Goal: Task Accomplishment & Management: Use online tool/utility

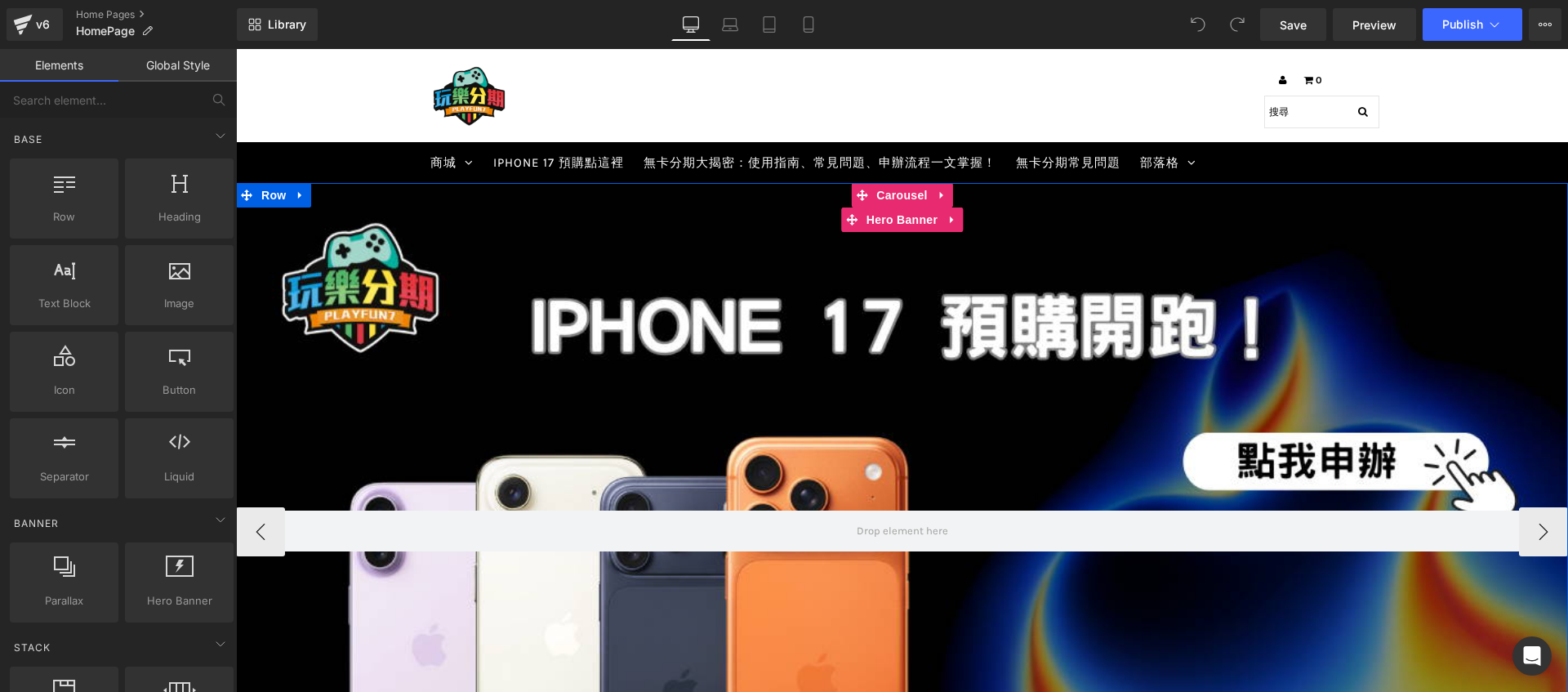
click at [728, 354] on div at bounding box center [902, 531] width 1332 height 697
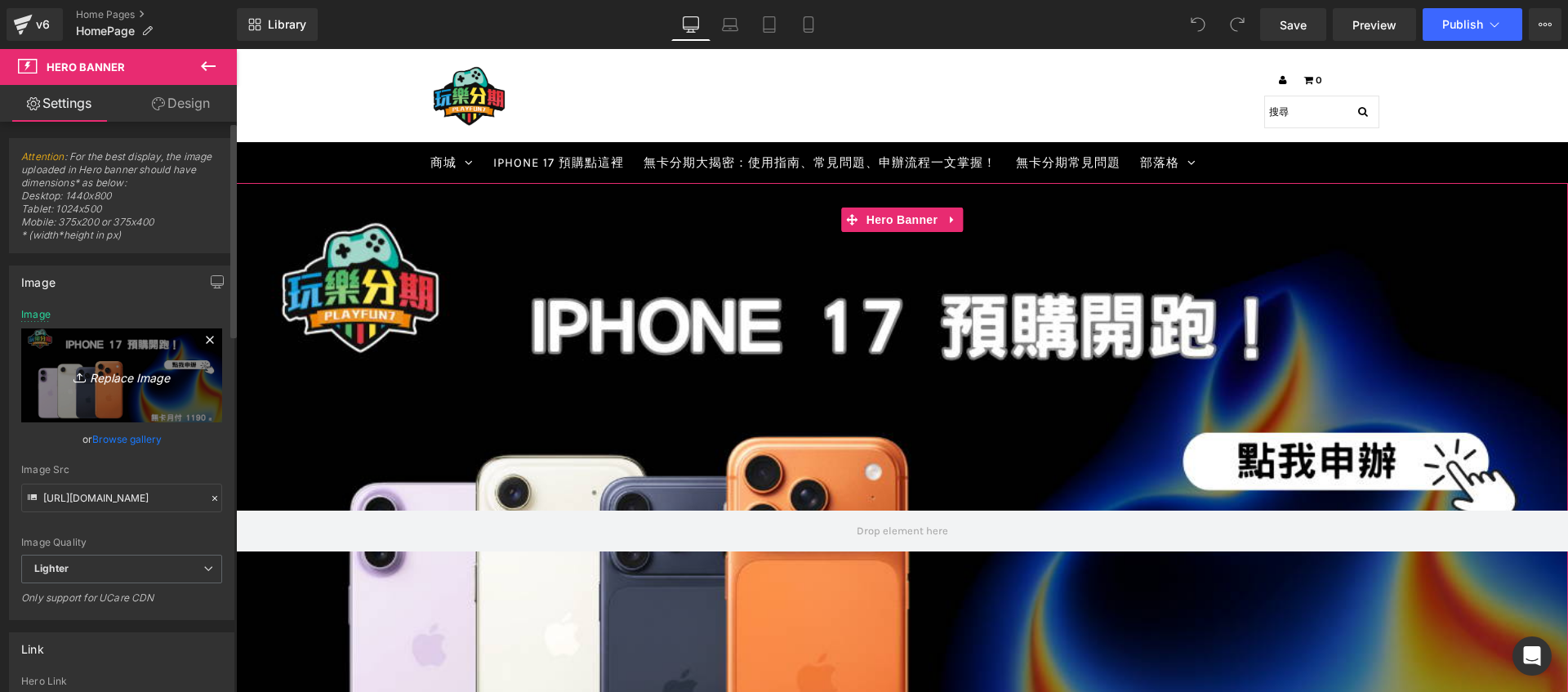
click at [130, 378] on icon "Replace Image" at bounding box center [121, 374] width 130 height 21
type input "C:\fakepath\1.911.jpg"
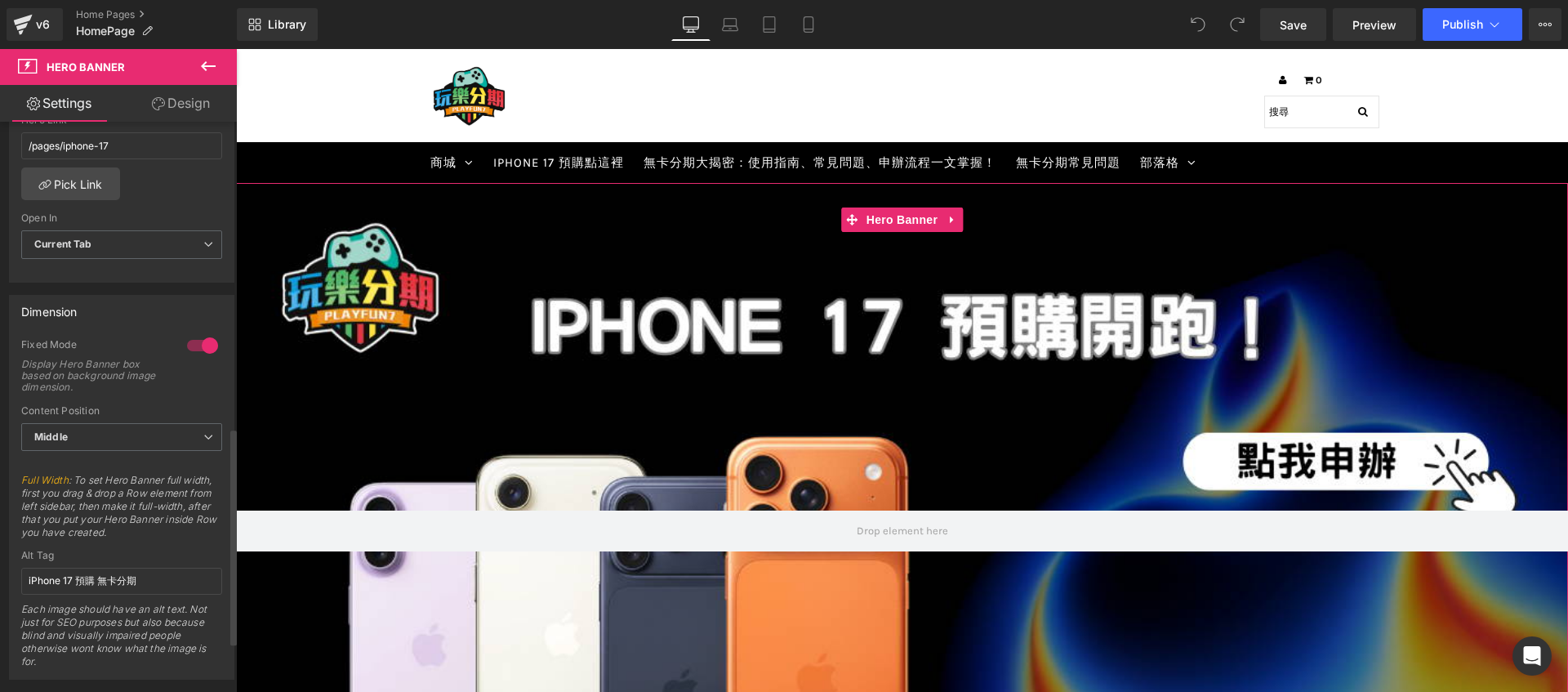
scroll to position [935, 0]
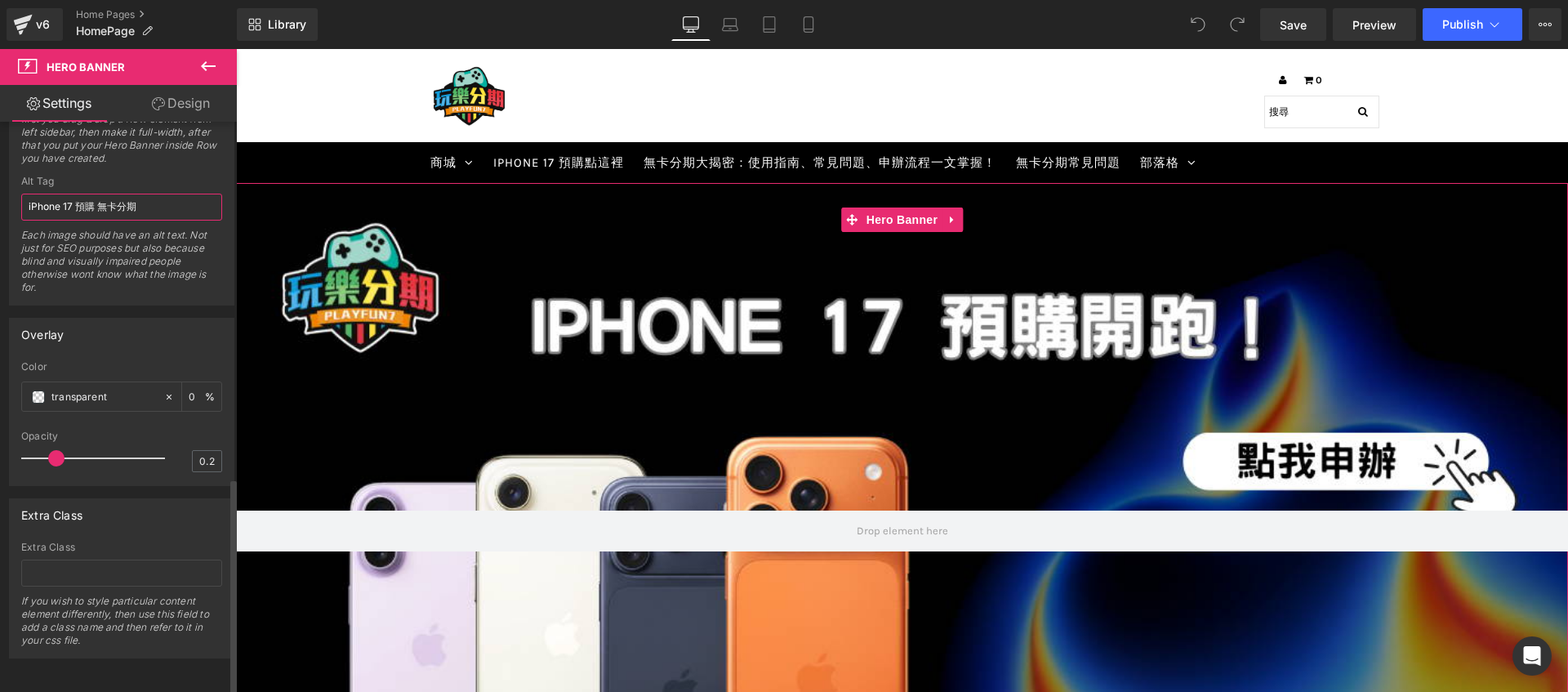
click at [91, 193] on input "iPhone 17 預購 無卡分期" at bounding box center [122, 206] width 201 height 26
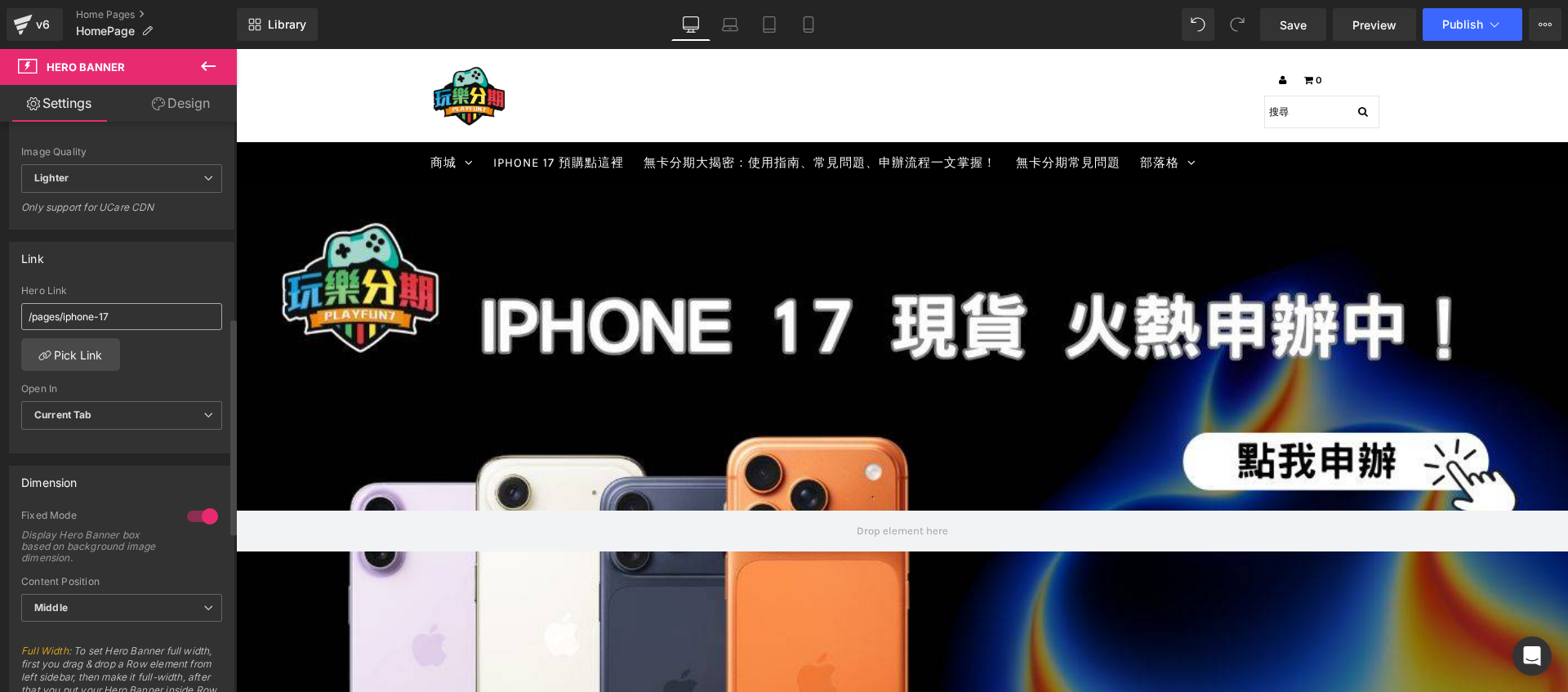
scroll to position [0, 0]
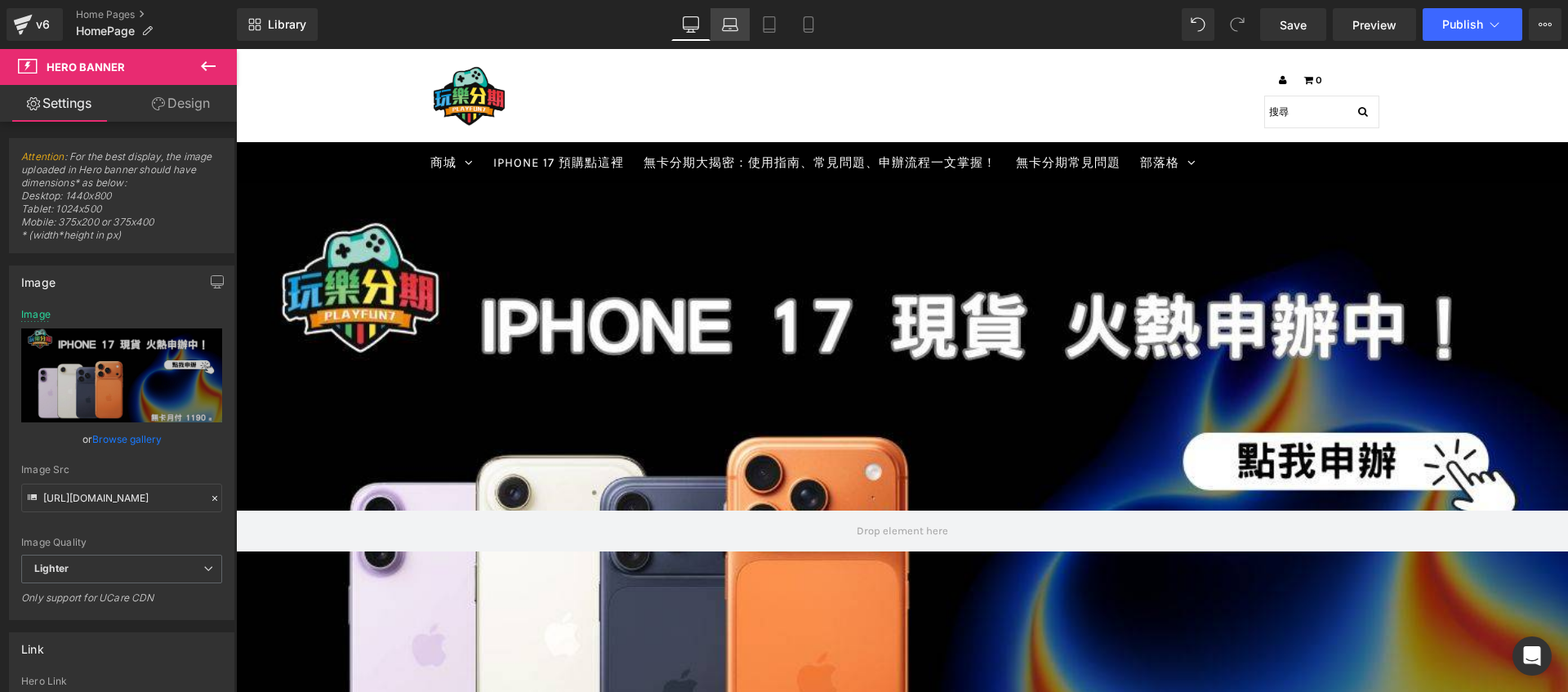
type input "iPhone 17 現貨 無卡分期"
click at [727, 33] on link "Laptop" at bounding box center [730, 24] width 39 height 32
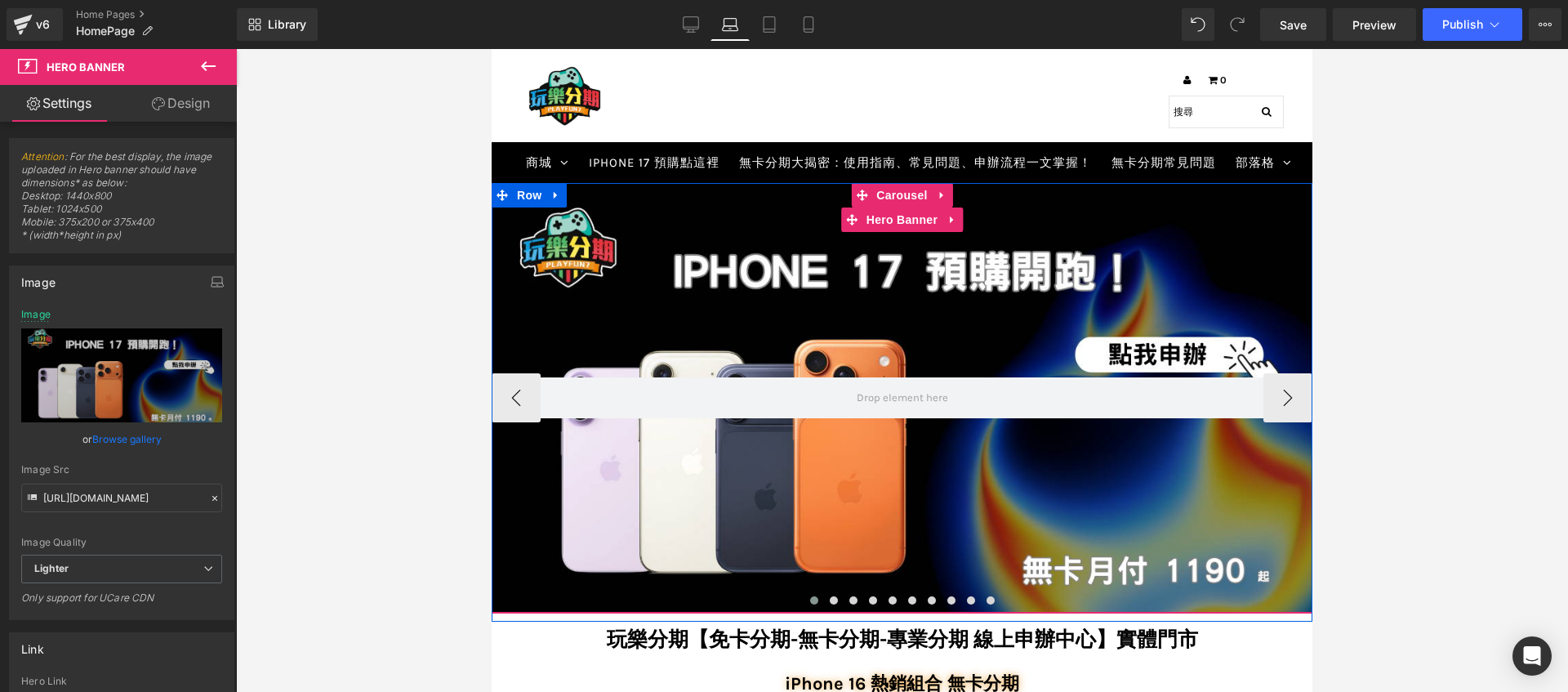
click at [595, 325] on div at bounding box center [902, 398] width 820 height 429
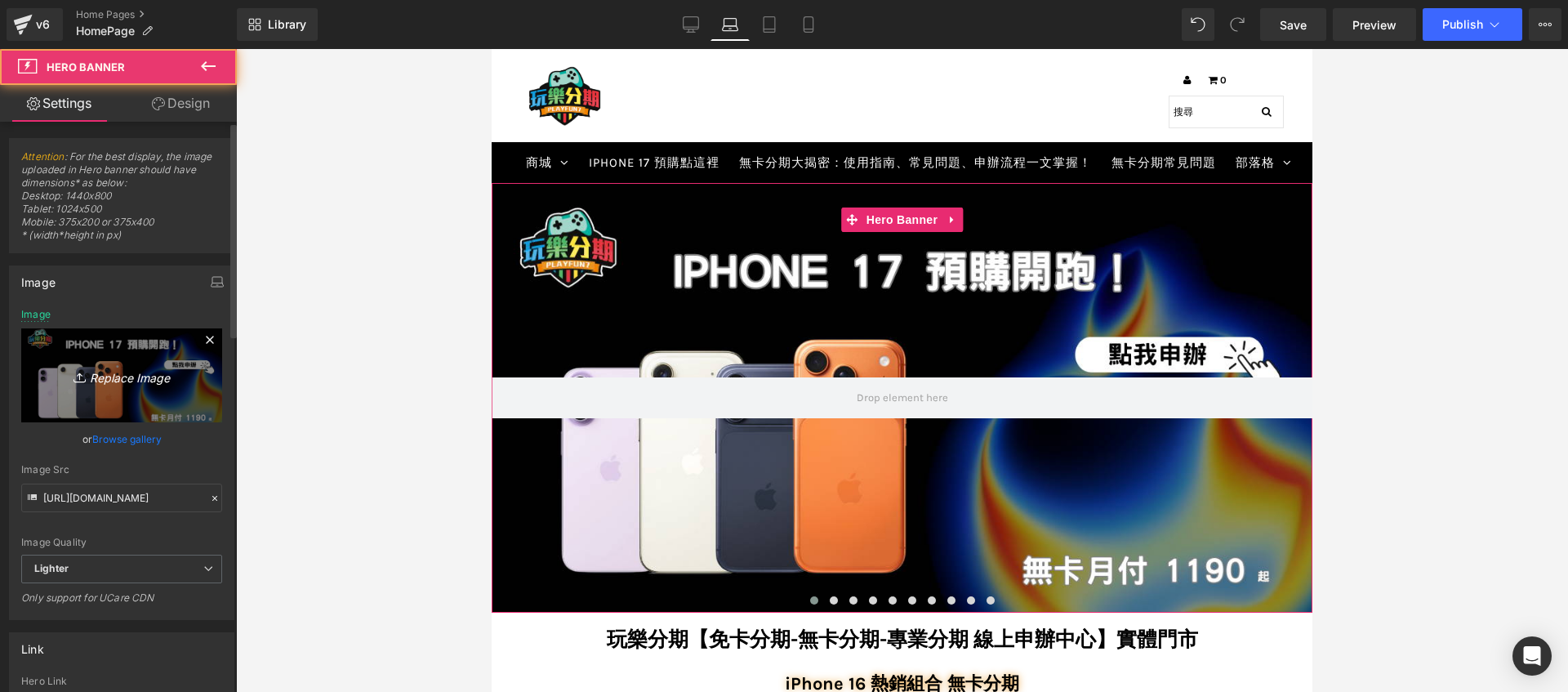
click at [140, 392] on link "Replace Image" at bounding box center [122, 375] width 201 height 94
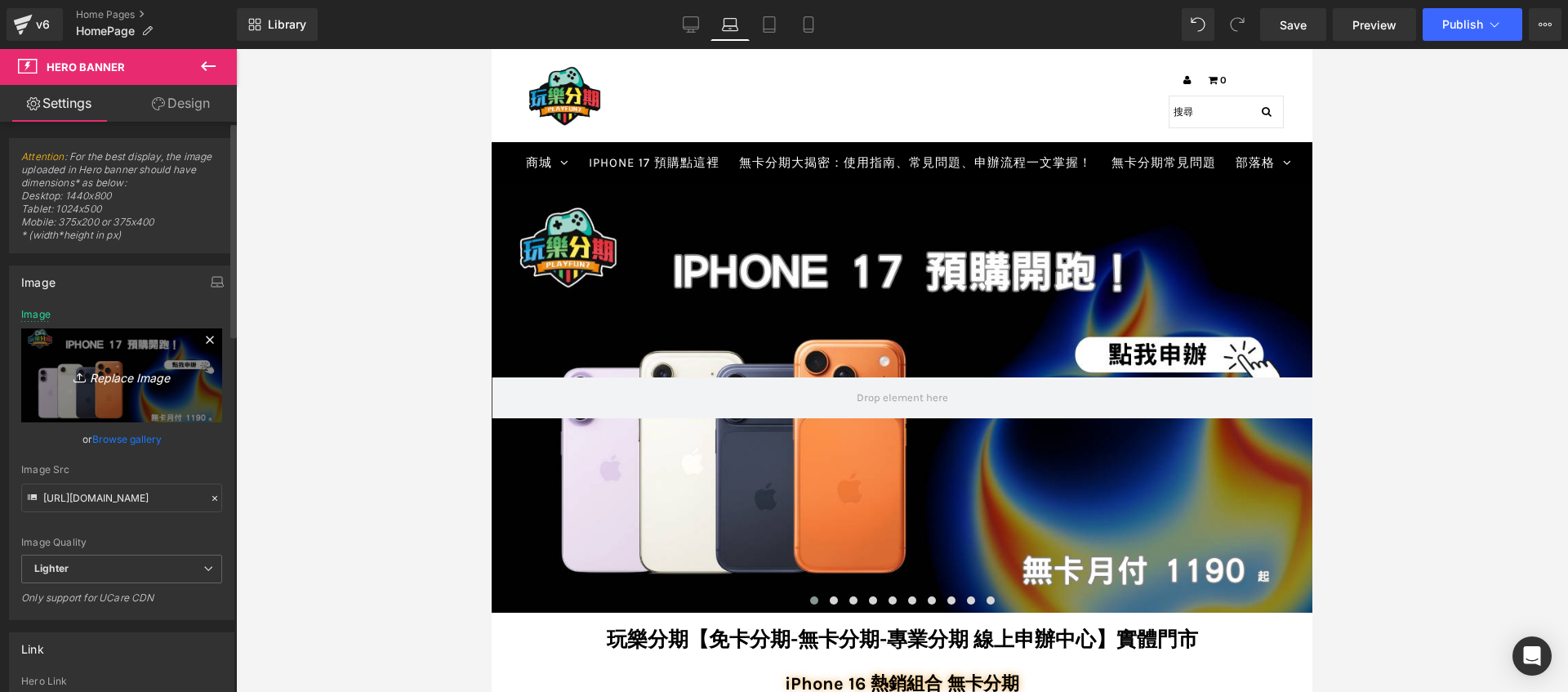
type input "C:\fakepath\1.911.jpg"
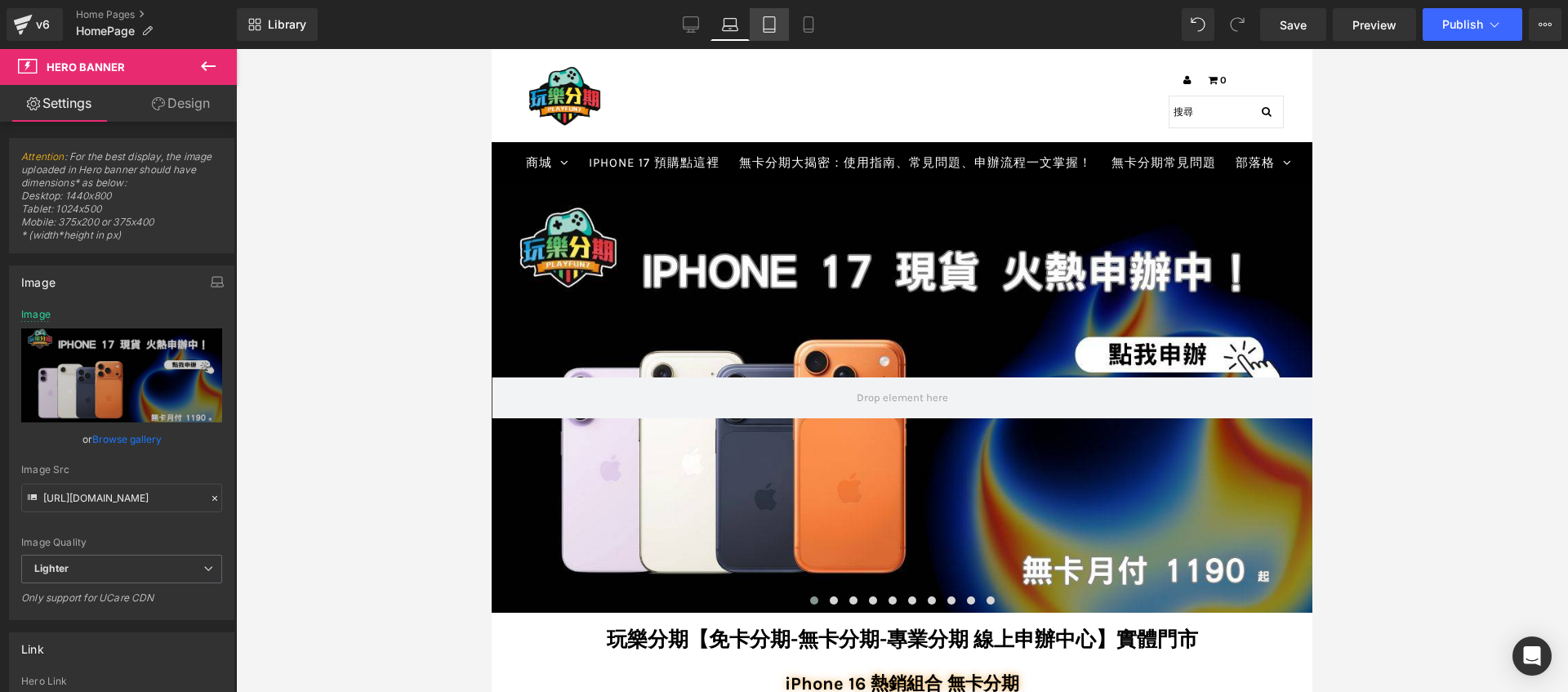
click at [768, 29] on icon at bounding box center [769, 29] width 12 height 0
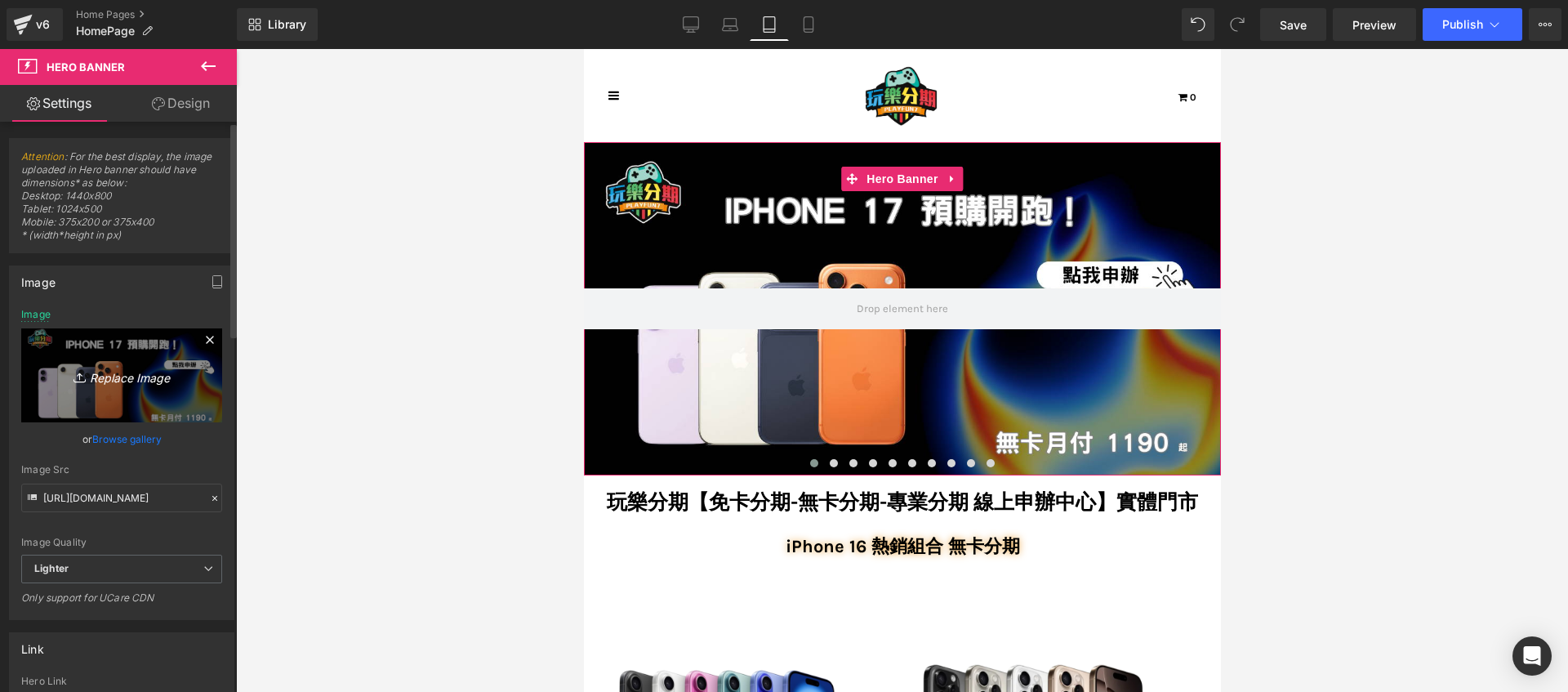
click at [148, 383] on icon "Replace Image" at bounding box center [121, 374] width 130 height 21
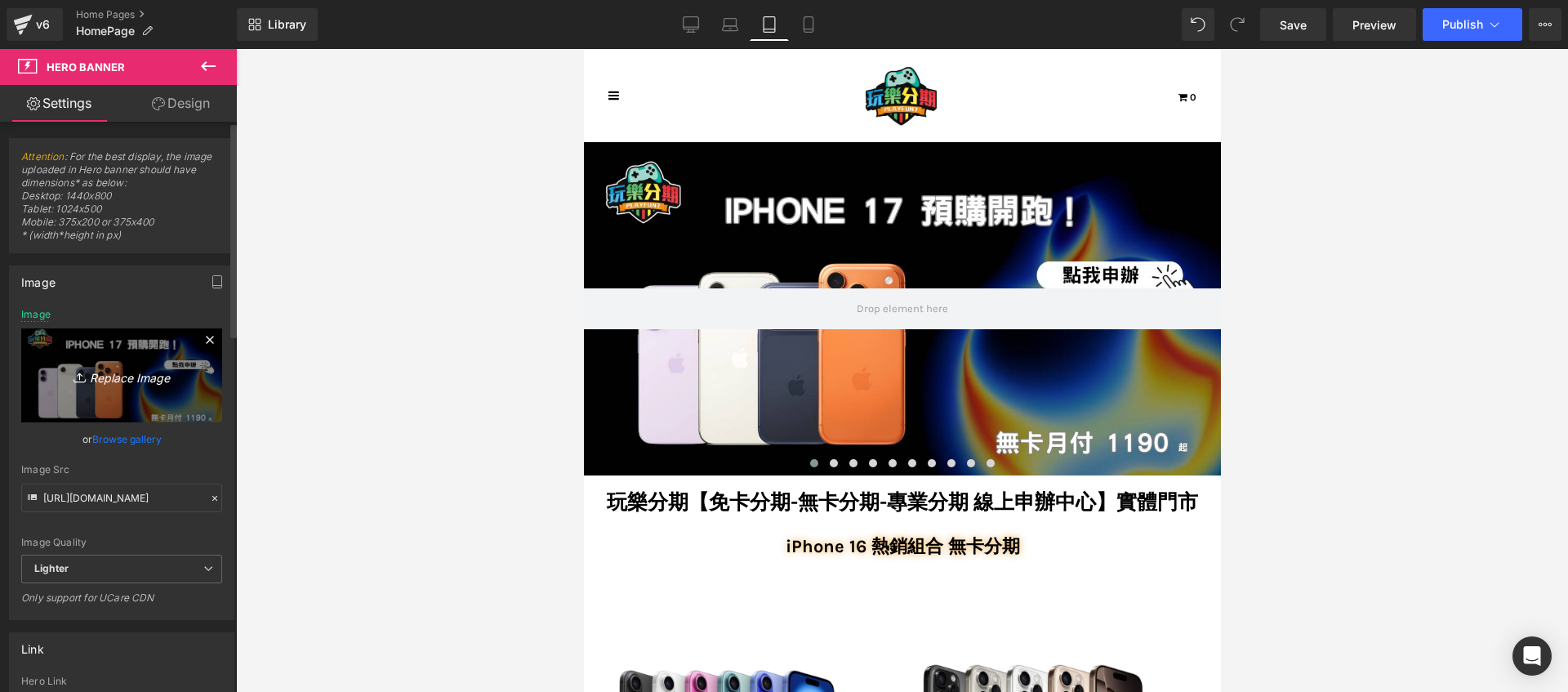
type input "C:\fakepath\1.911.jpg"
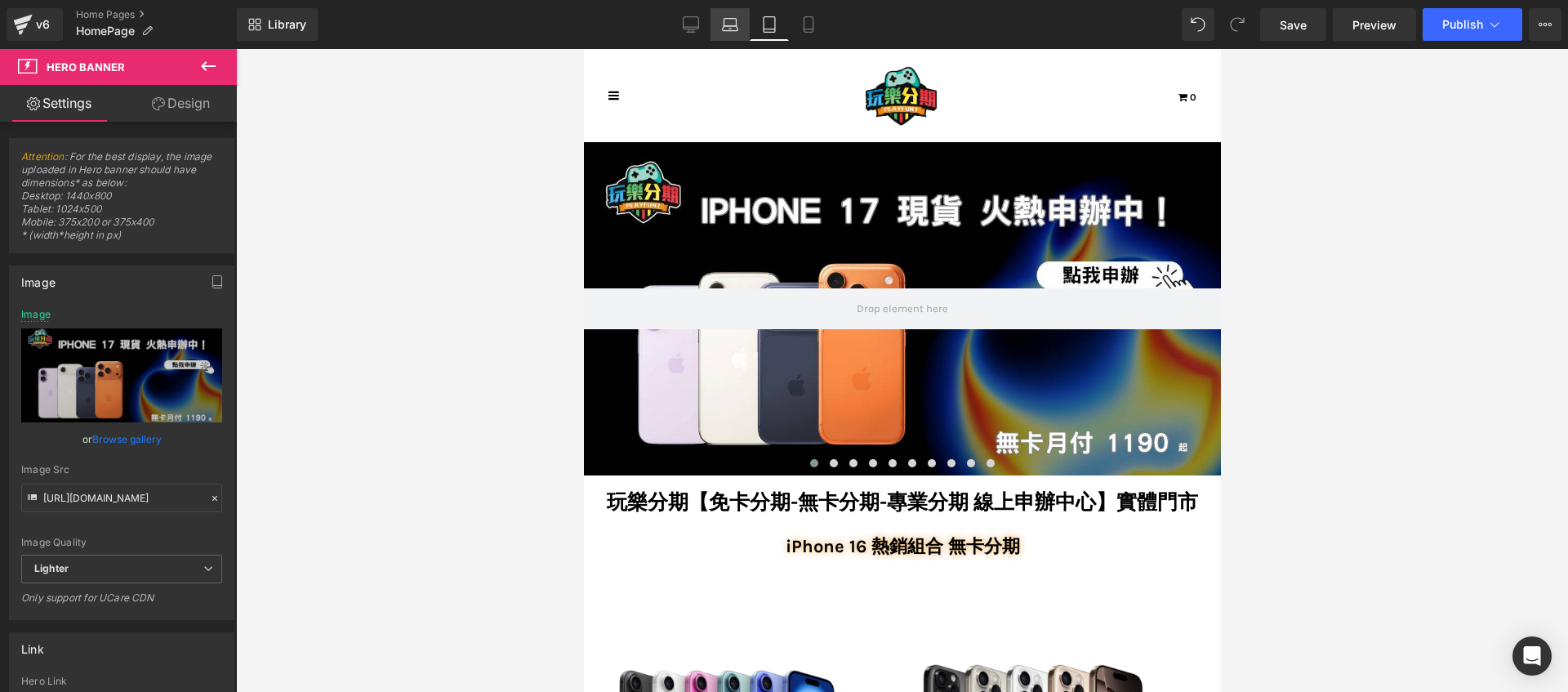
click at [734, 26] on icon at bounding box center [729, 25] width 17 height 17
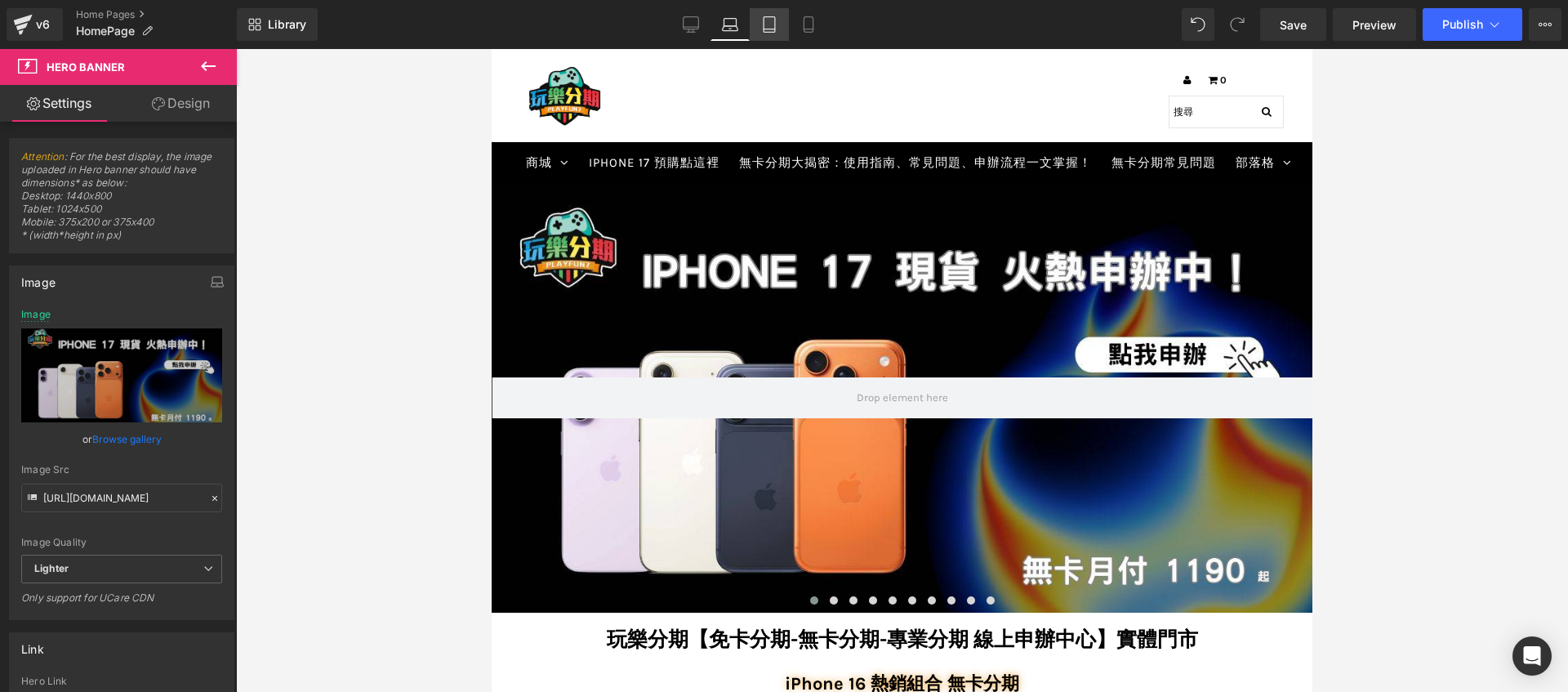
click at [764, 24] on icon at bounding box center [768, 25] width 17 height 17
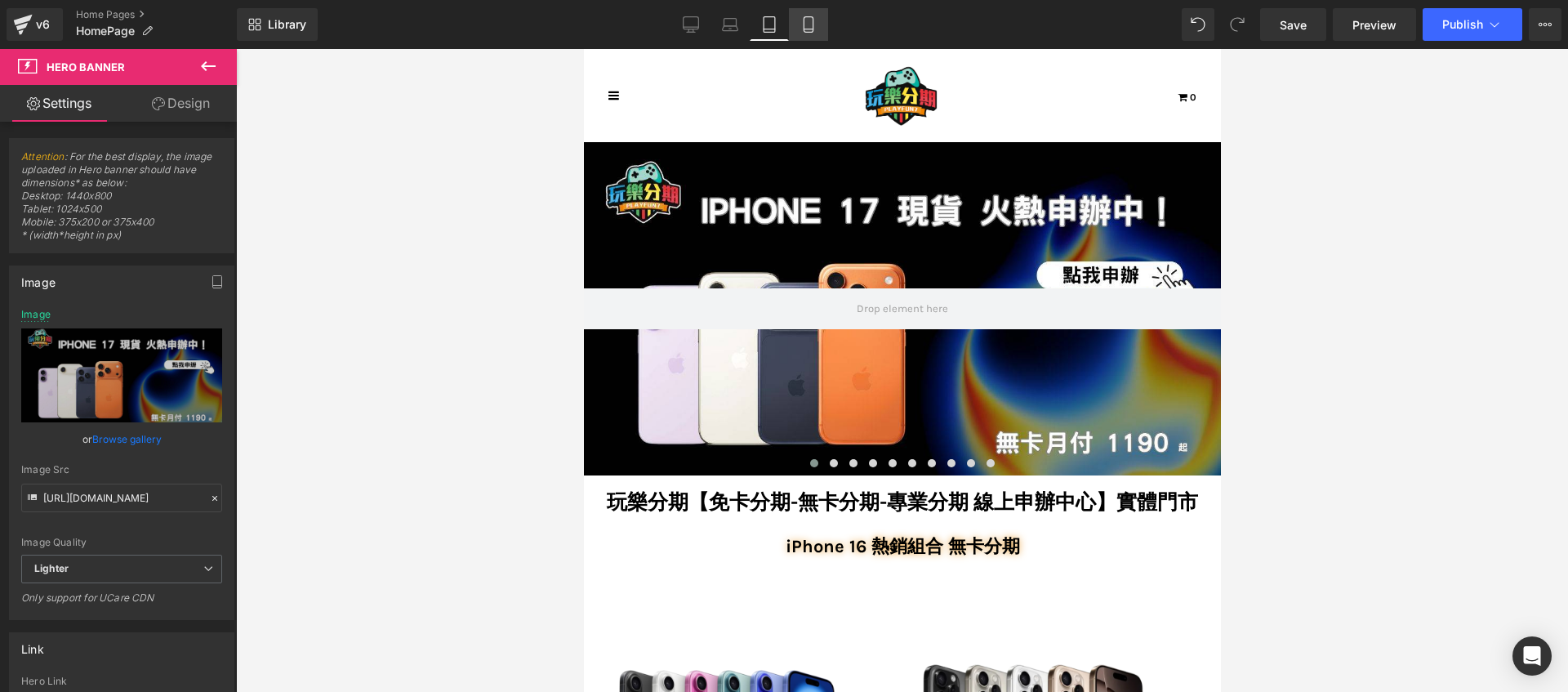
click at [804, 26] on icon at bounding box center [808, 25] width 9 height 16
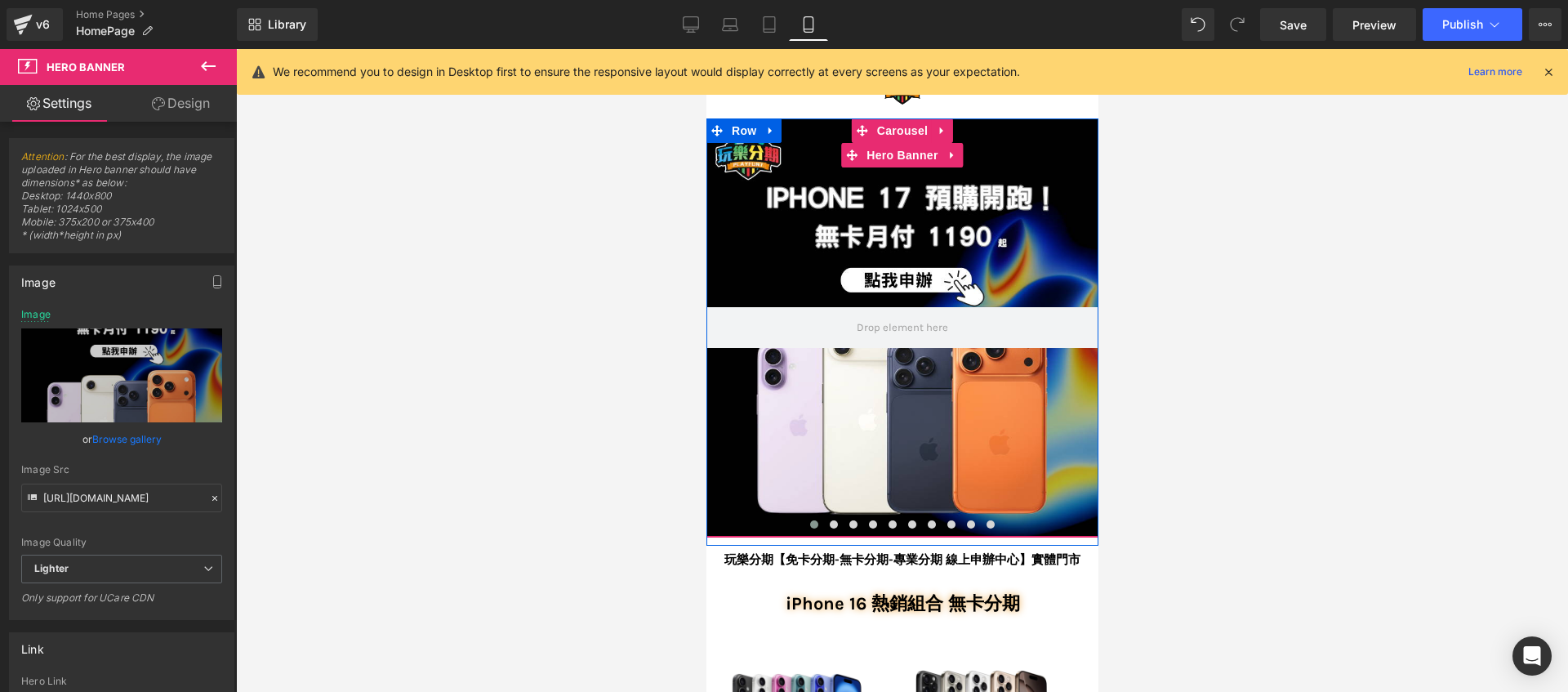
click at [881, 219] on div at bounding box center [902, 327] width 392 height 419
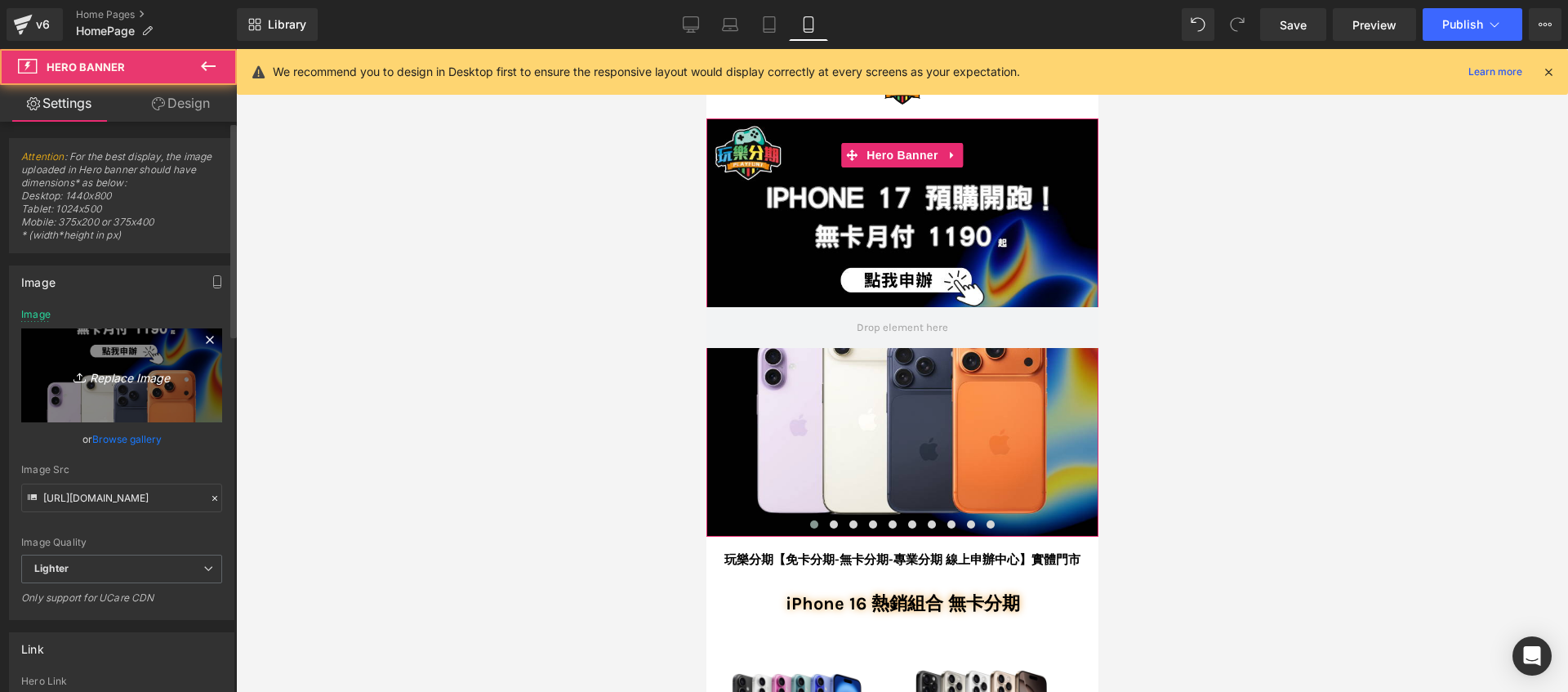
click at [125, 357] on link "Replace Image" at bounding box center [122, 375] width 201 height 94
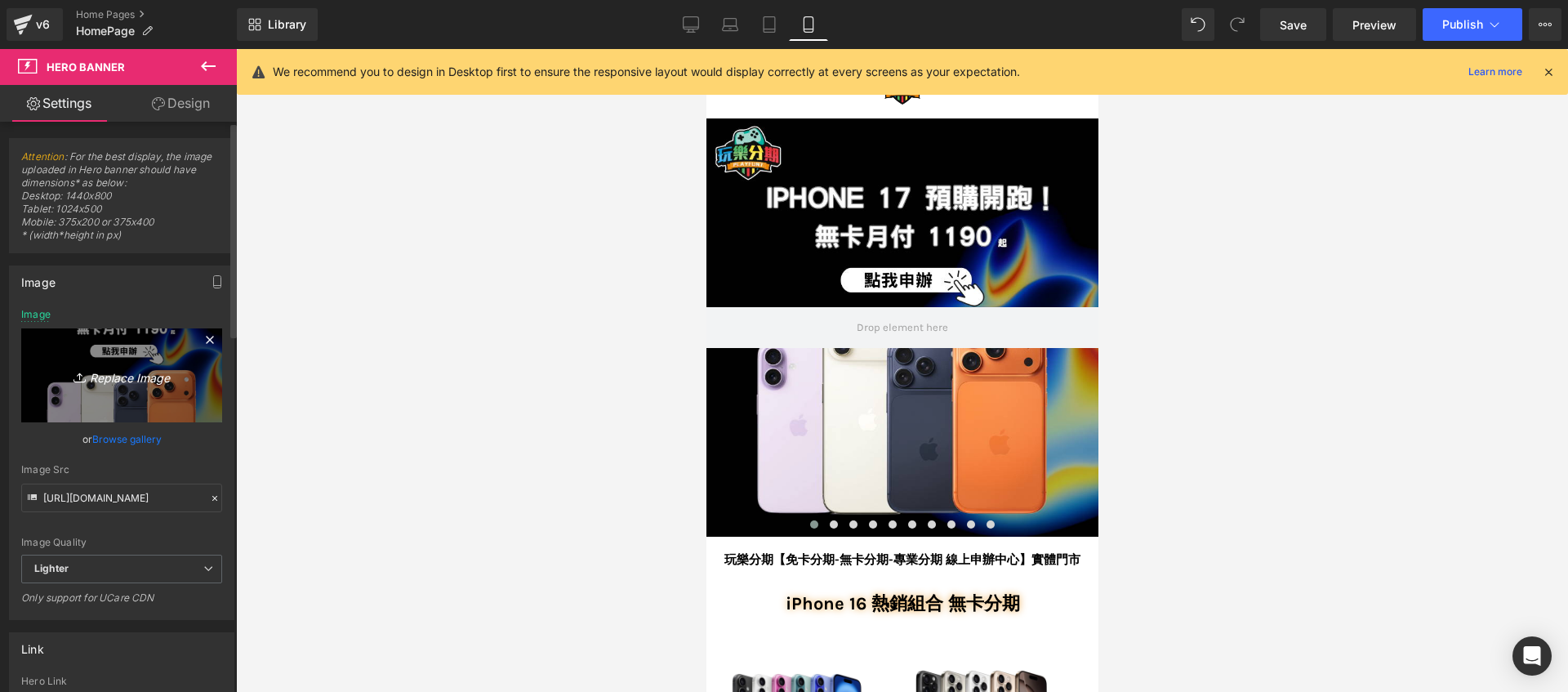
type input "C:\fakepath\手機版banner(1).png"
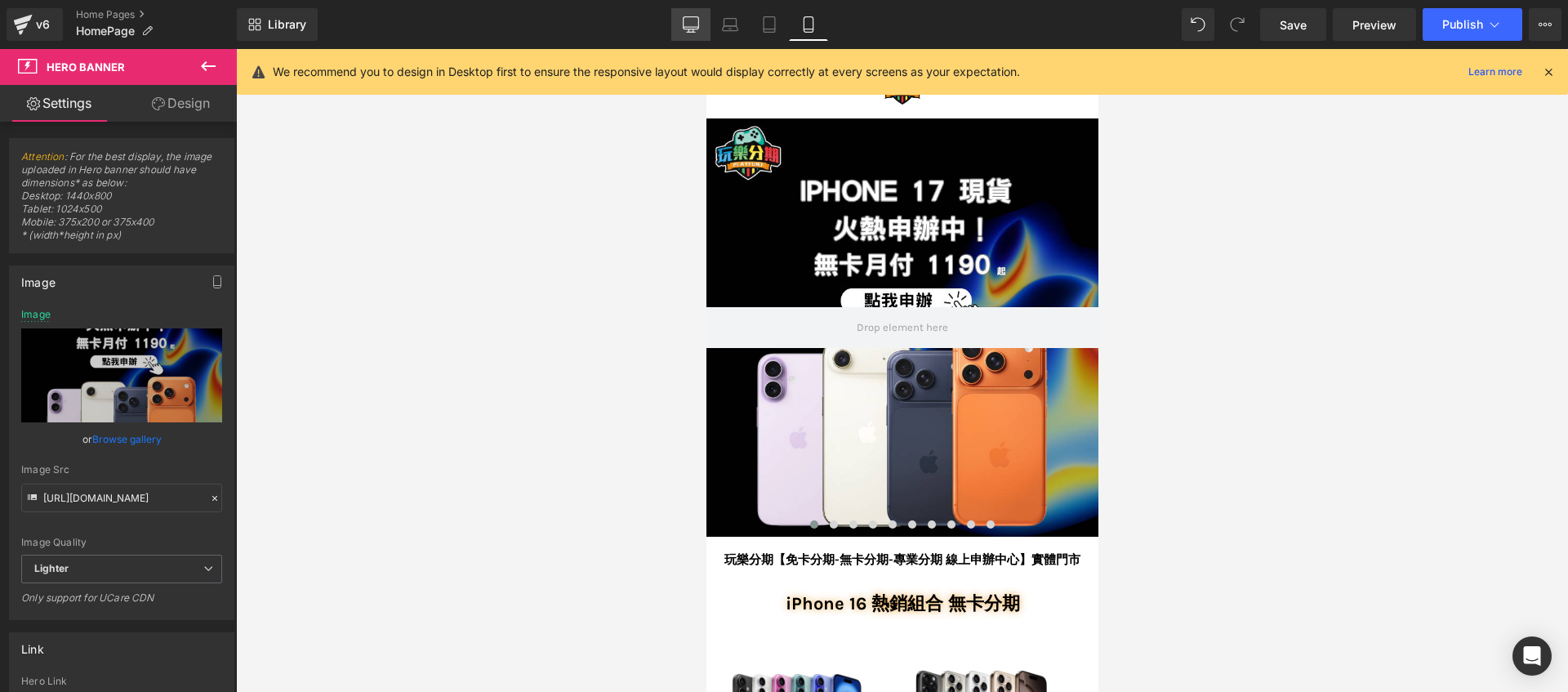
click at [676, 28] on link "Desktop" at bounding box center [691, 24] width 39 height 32
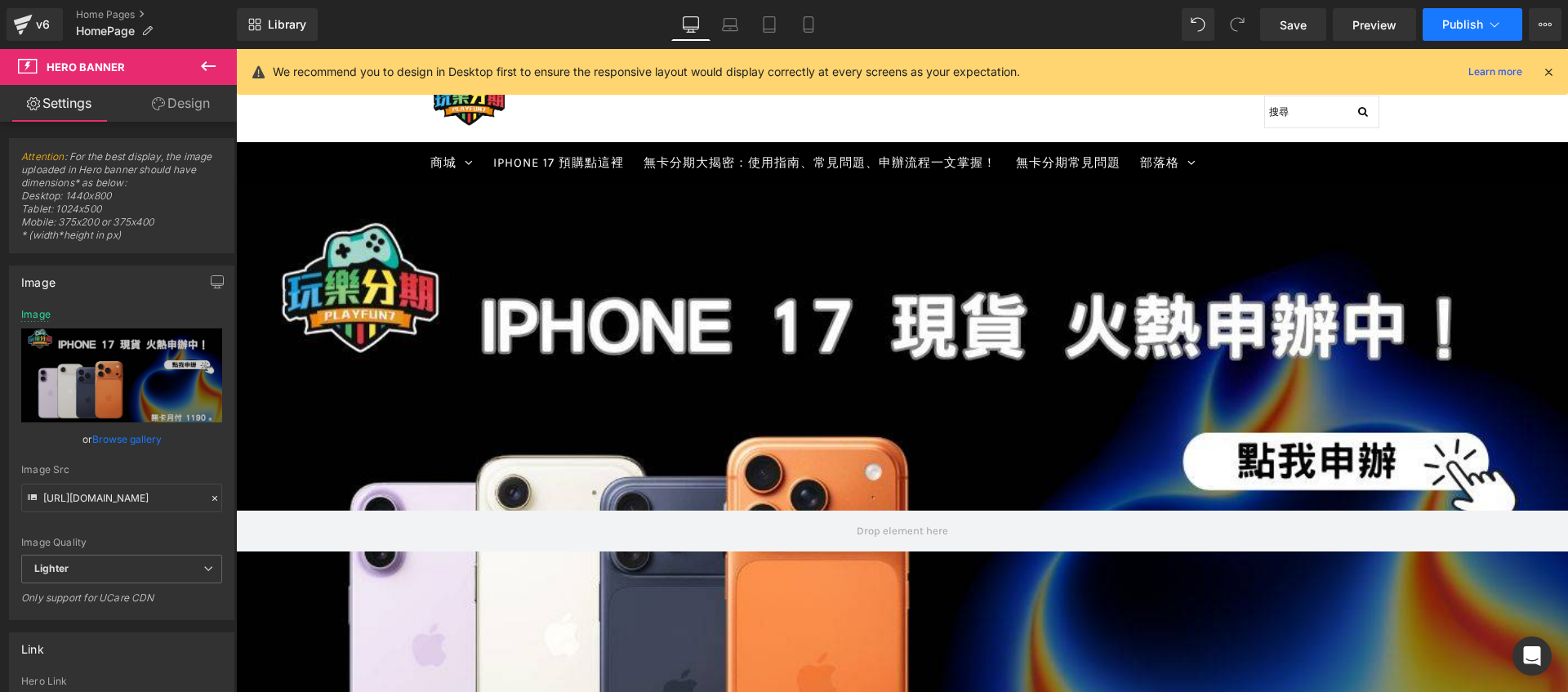
click at [1483, 29] on button "Publish" at bounding box center [1472, 24] width 100 height 32
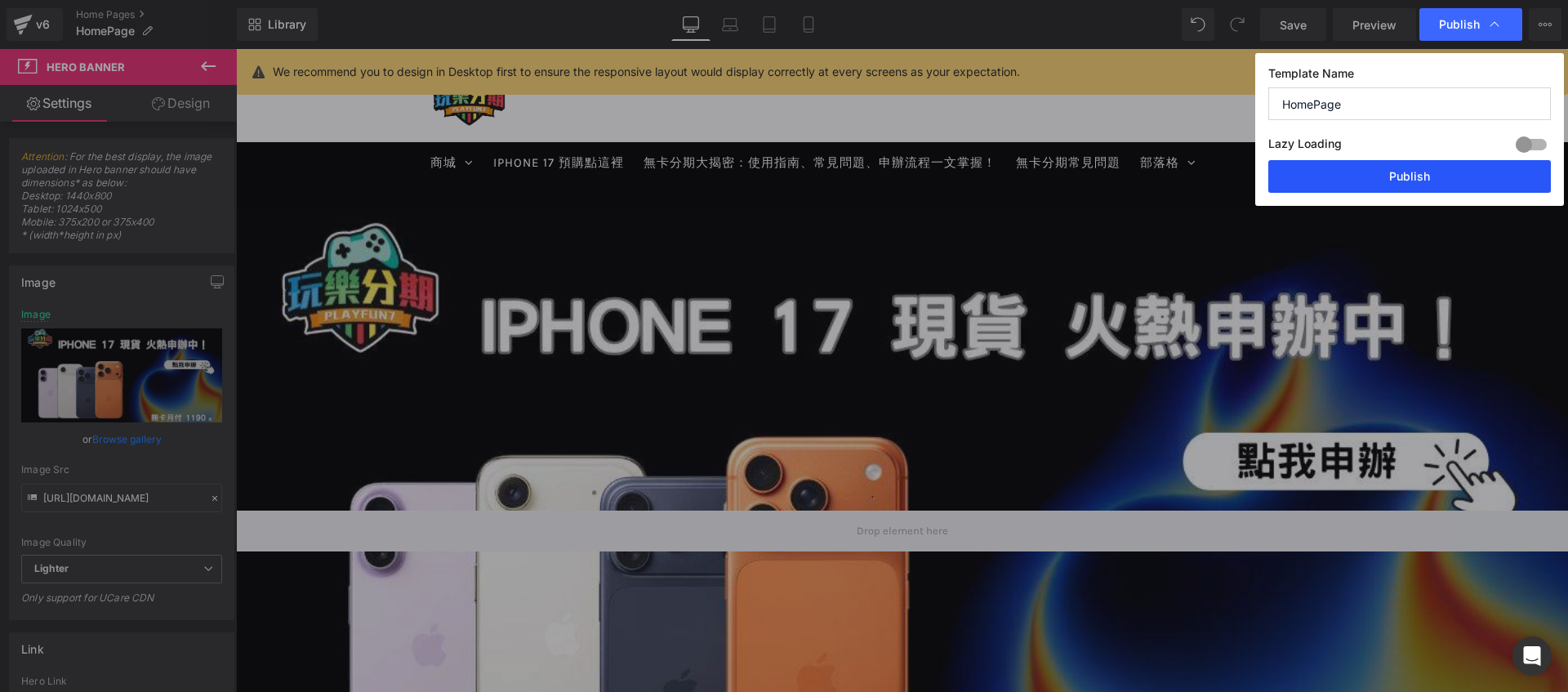
click at [1415, 169] on button "Publish" at bounding box center [1409, 175] width 282 height 32
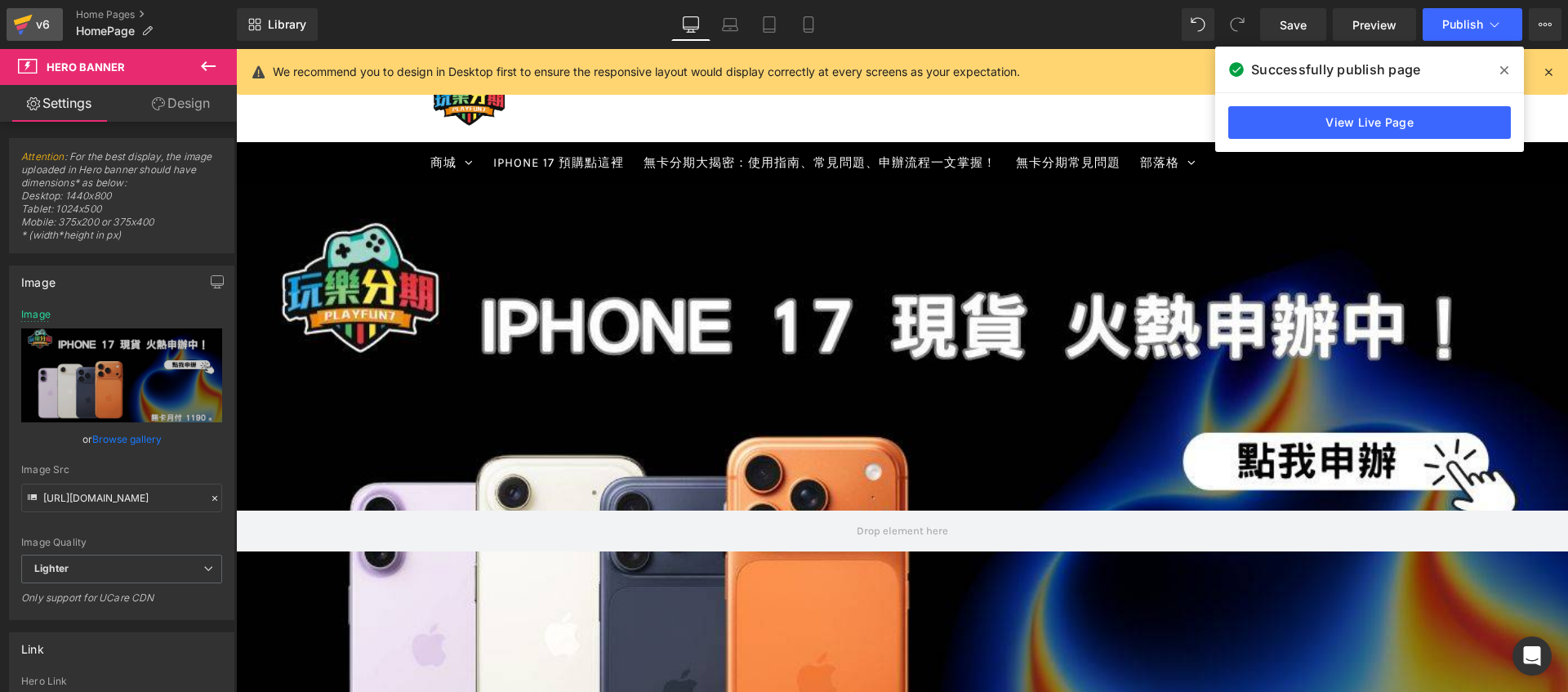
click at [36, 18] on div "v6" at bounding box center [42, 25] width 21 height 22
